Goal: Entertainment & Leisure: Consume media (video, audio)

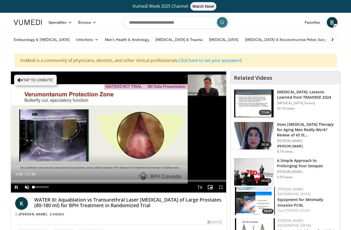
click at [25, 188] on span "Video Player" at bounding box center [27, 187] width 11 height 11
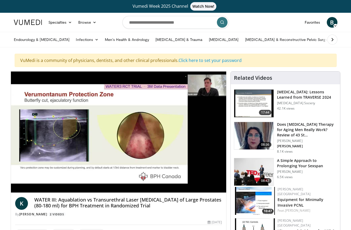
click at [219, 188] on video-js "**********" at bounding box center [118, 132] width 215 height 121
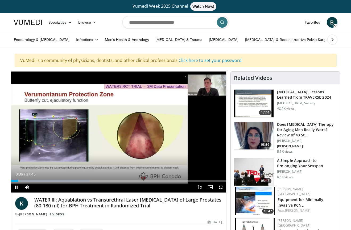
click at [221, 189] on span "Video Player" at bounding box center [220, 187] width 11 height 11
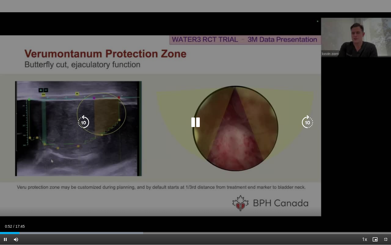
click at [340, 148] on div "10 seconds Tap to unmute" at bounding box center [195, 122] width 391 height 244
click at [194, 125] on icon "Video Player" at bounding box center [195, 122] width 15 height 15
click at [195, 123] on icon "Video Player" at bounding box center [195, 122] width 15 height 15
click at [192, 124] on icon "Video Player" at bounding box center [195, 122] width 15 height 15
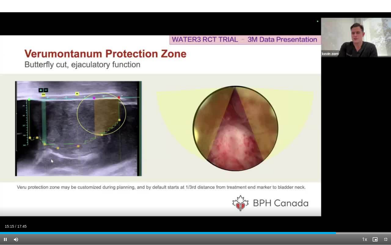
click at [351, 230] on span "Video Player" at bounding box center [385, 239] width 11 height 11
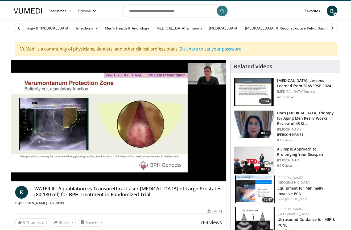
scroll to position [11, 0]
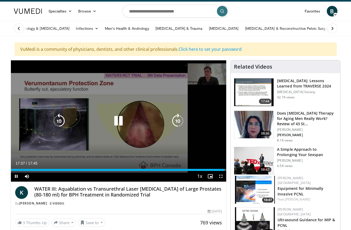
click at [118, 119] on icon "Video Player" at bounding box center [118, 121] width 15 height 15
